Goal: Task Accomplishment & Management: Manage account settings

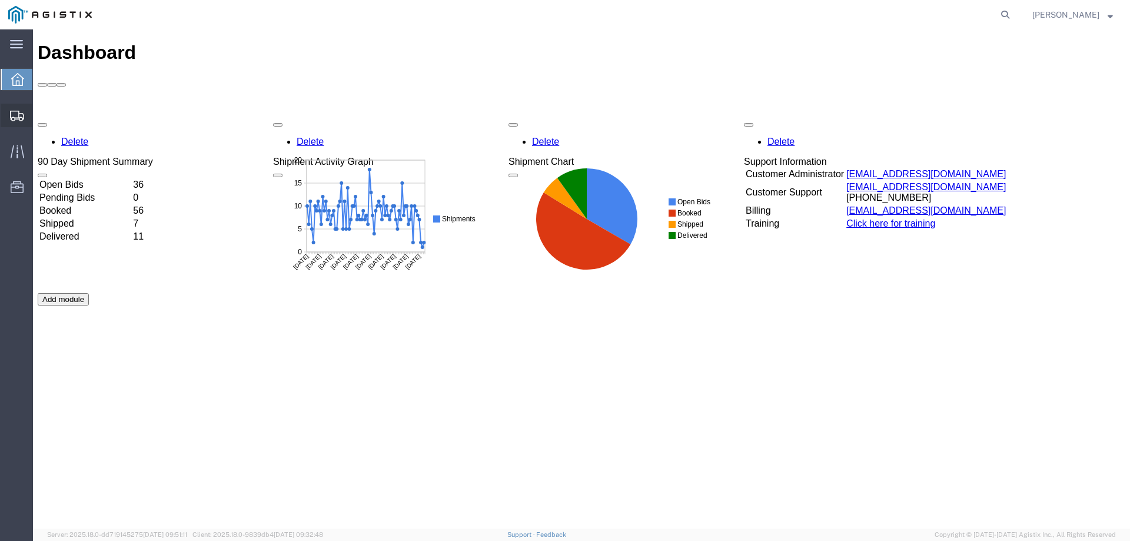
click at [8, 117] on div at bounding box center [17, 116] width 33 height 24
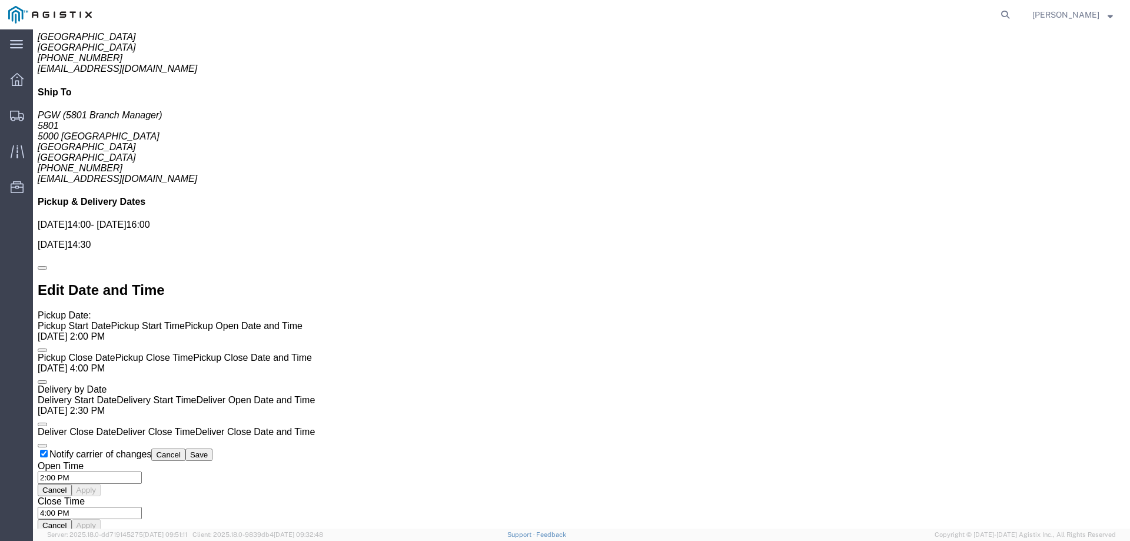
scroll to position [1000, 0]
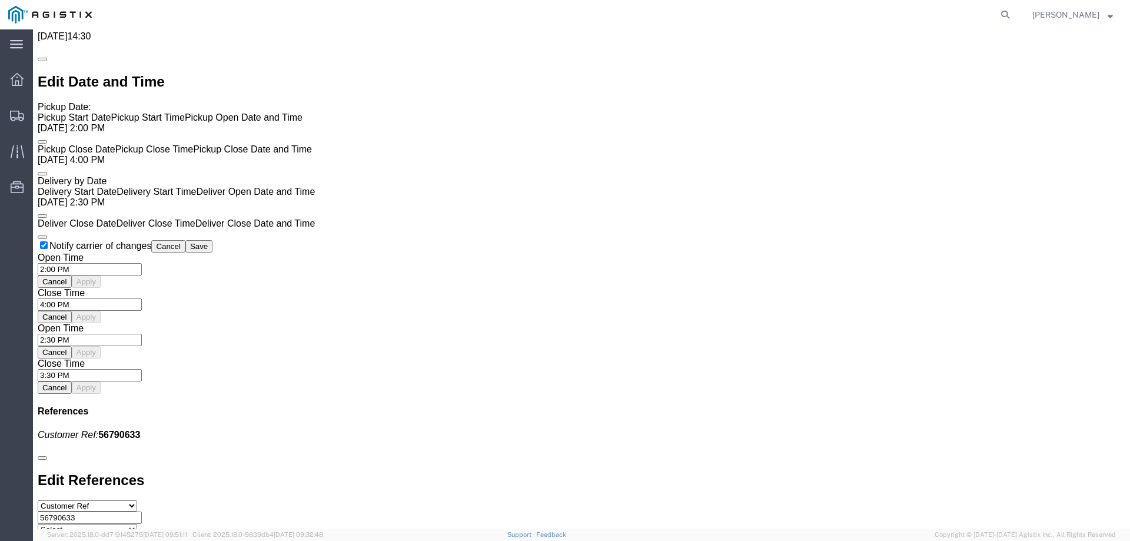
click link "Enter / Modify Bid"
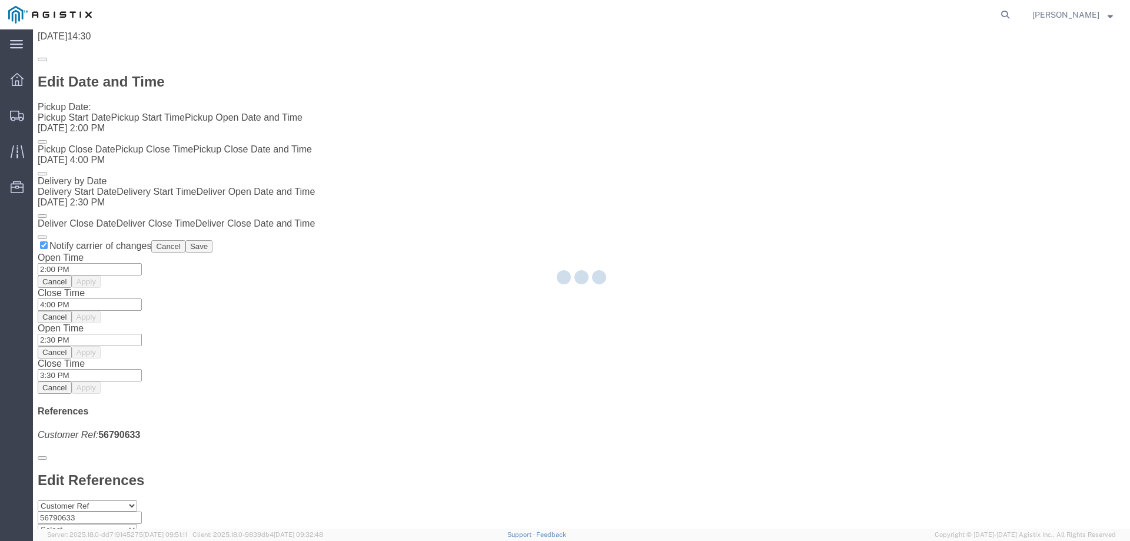
select select "146"
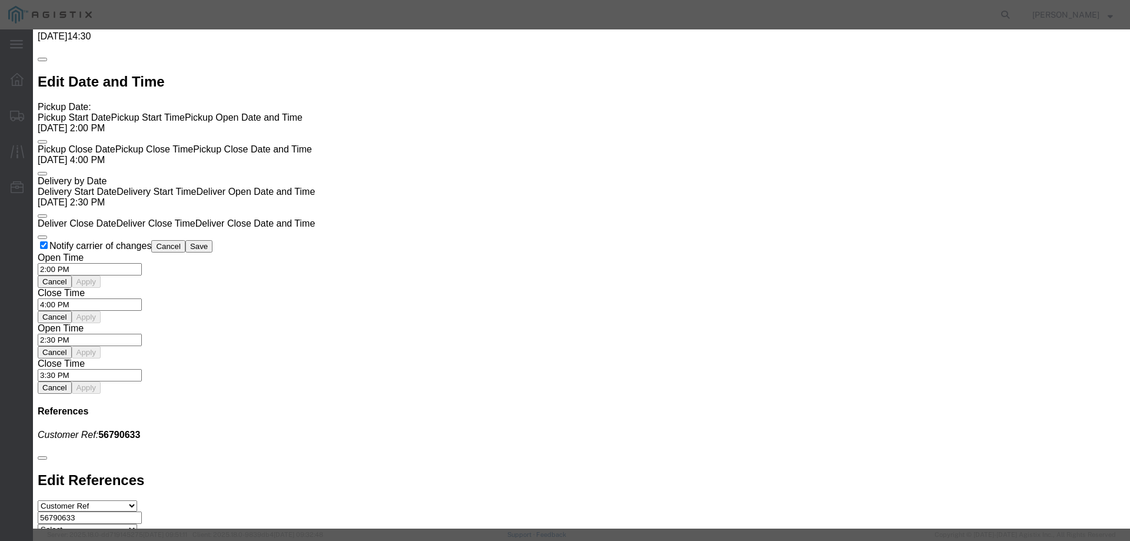
click select "Select CONESTOGA DFRM/STEP Economy TL Flatbed Intermodal LTL Standard Next Day …"
select select "25032"
click select "Select CONESTOGA DFRM/STEP Economy TL Flatbed Intermodal LTL Standard Next Day …"
click input "text"
type input "ATS"
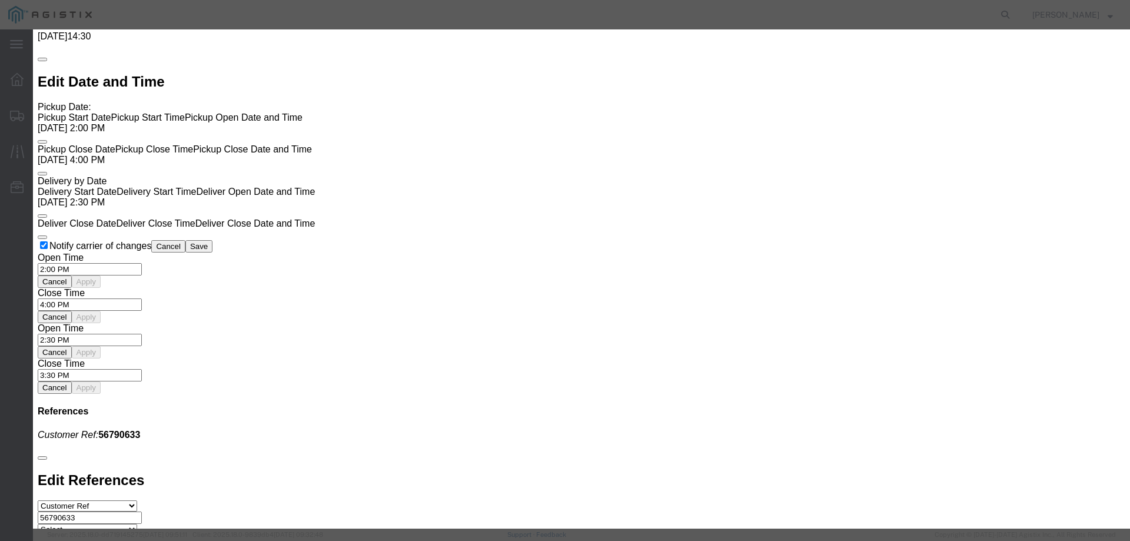
click input "number"
type input "1500"
click button "Submit"
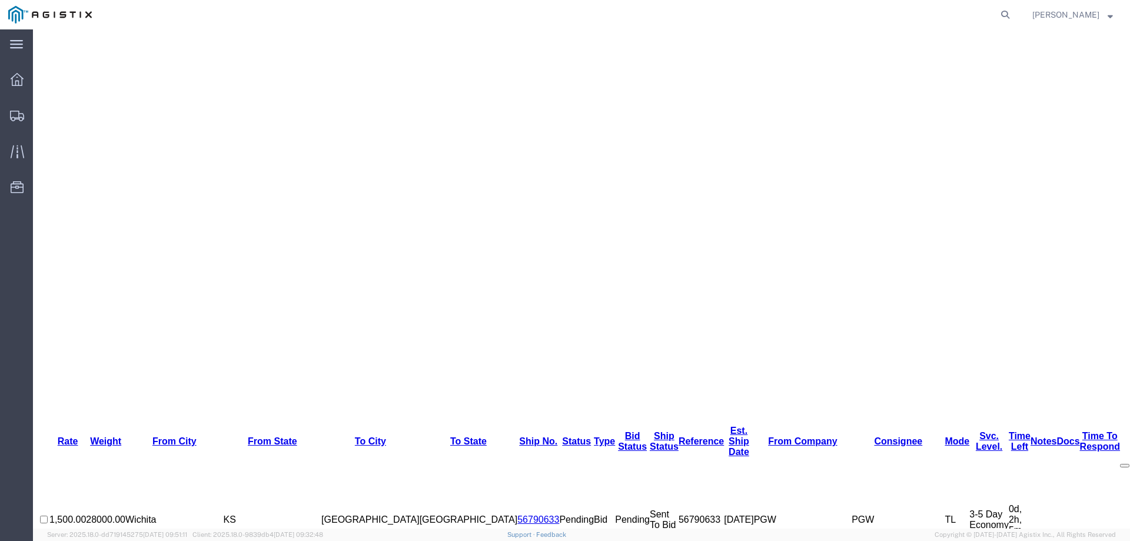
scroll to position [0, 0]
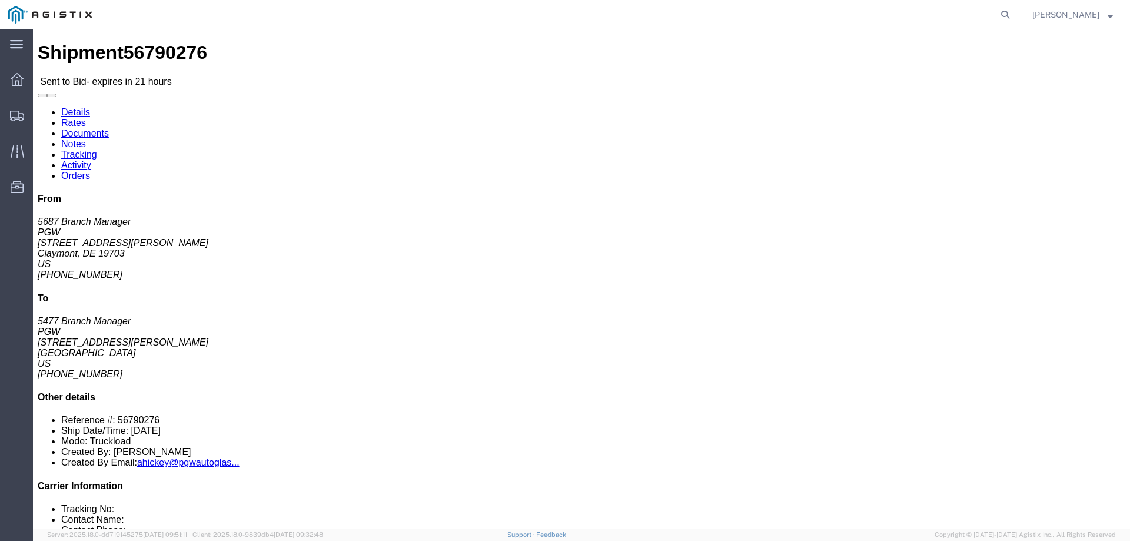
click link "Enter / Modify Bid"
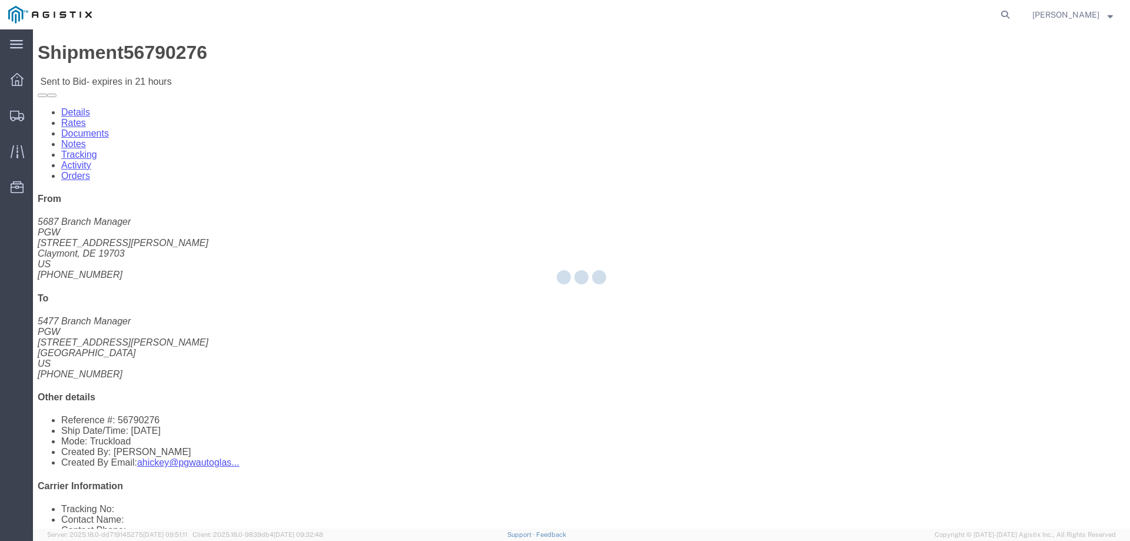
select select "146"
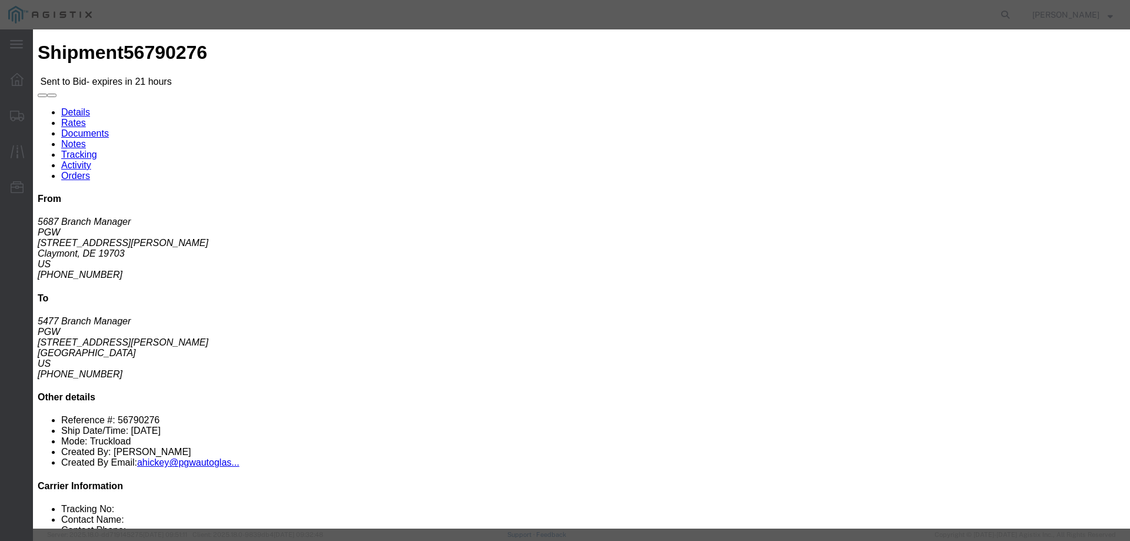
click select "Select CONESTOGA DFRM/STEP Economy TL Flatbed Intermodal LTL Standard Next Day …"
select select "25032"
click select "Select CONESTOGA DFRM/STEP Economy TL Flatbed Intermodal LTL Standard Next Day …"
click input "text"
type input "ats"
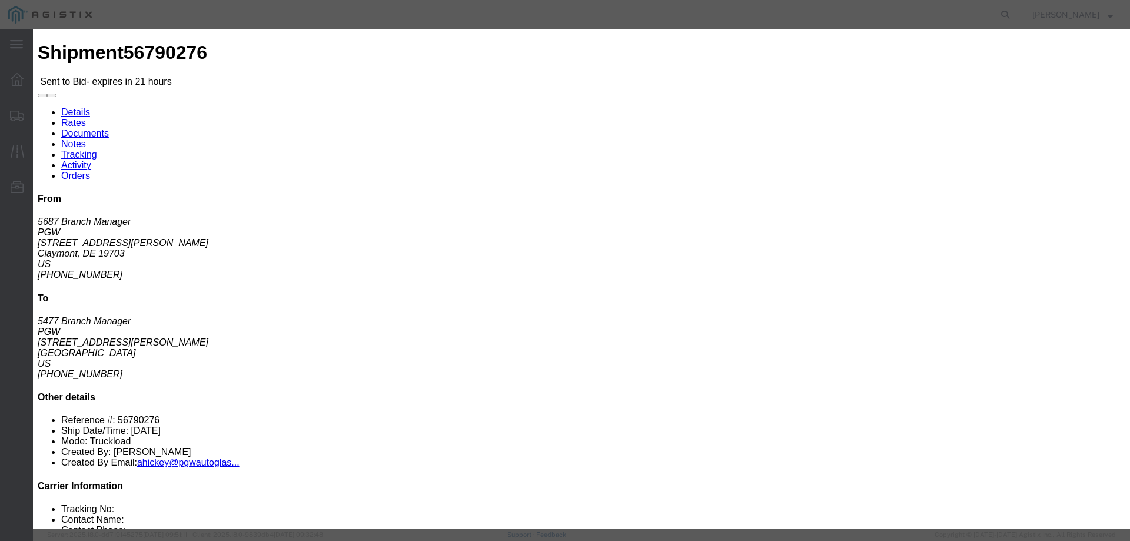
click input "number"
drag, startPoint x: 779, startPoint y: 237, endPoint x: 715, endPoint y: 244, distance: 64.0
click div "Select 2 Day Service 3 Axle Winch Truck 3 to 5 Day Service 96L Domestic Flat Ra…"
type input "525"
click button "Submit"
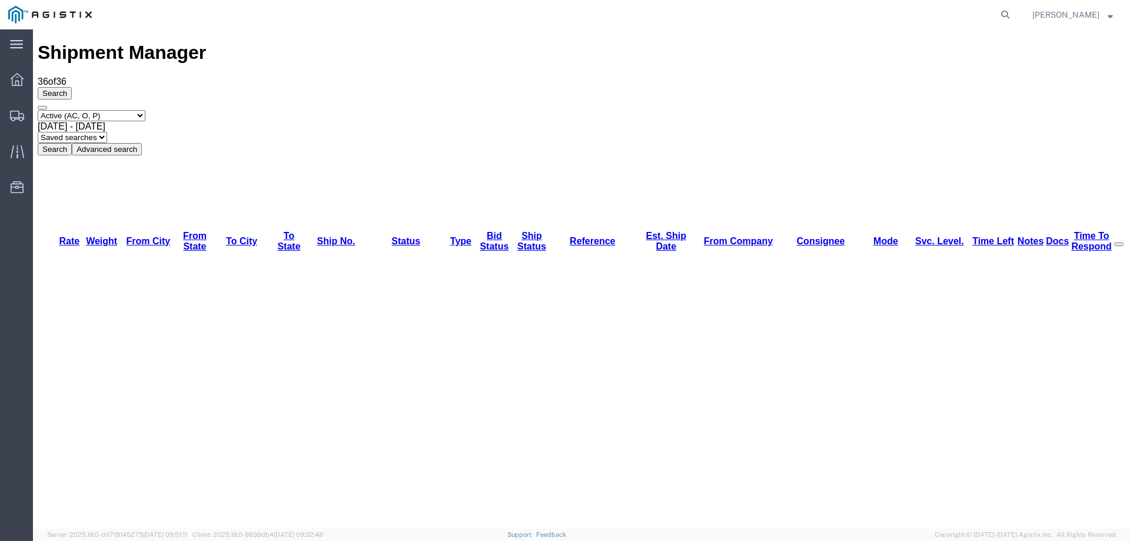
click at [570, 110] on div "Select status Active (AC, O, P) All Approved Awaiting Confirmation (AC) Booked …" at bounding box center [581, 132] width 1087 height 45
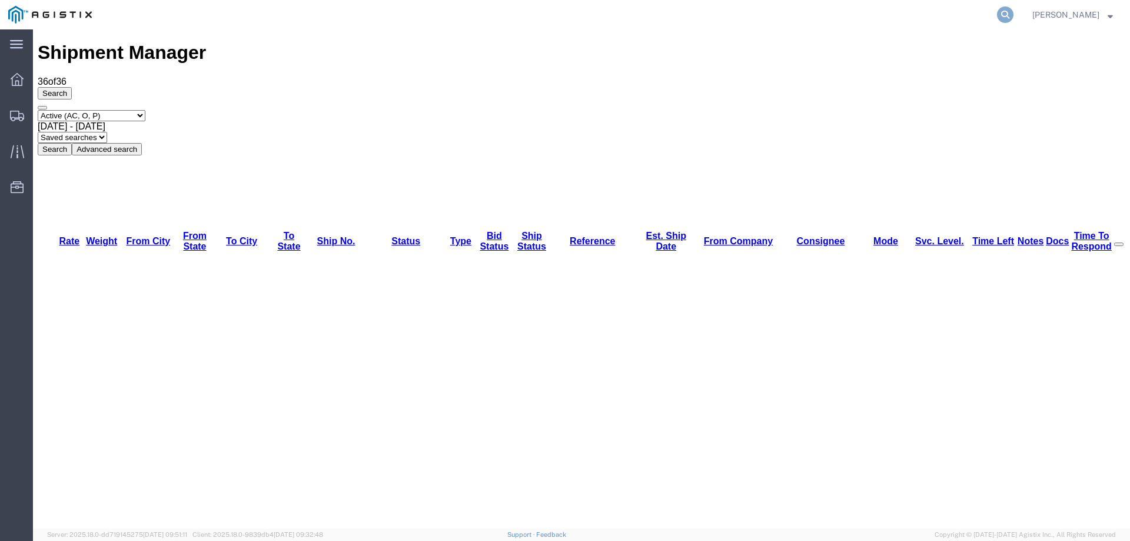
click at [1013, 13] on icon at bounding box center [1005, 14] width 16 height 16
click at [791, 21] on input "search" at bounding box center [818, 15] width 358 height 28
paste input "56530150"
type input "56530150"
click at [1013, 11] on icon at bounding box center [1005, 14] width 16 height 16
